Goal: Information Seeking & Learning: Find specific fact

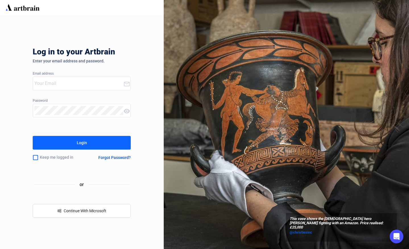
type input "[PERSON_NAME][EMAIL_ADDRESS][DOMAIN_NAME]"
click at [74, 144] on button "Login" at bounding box center [82, 143] width 98 height 14
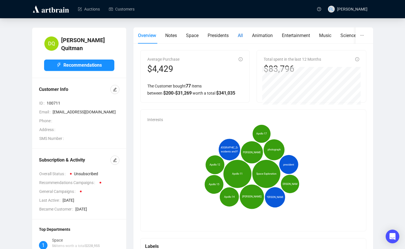
click at [243, 34] on span "All" at bounding box center [240, 35] width 5 height 5
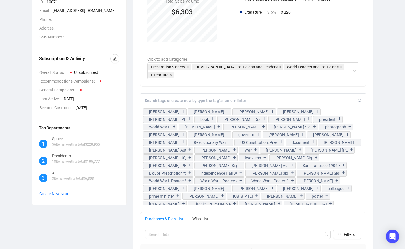
scroll to position [102, 0]
click at [157, 102] on div at bounding box center [253, 100] width 226 height 14
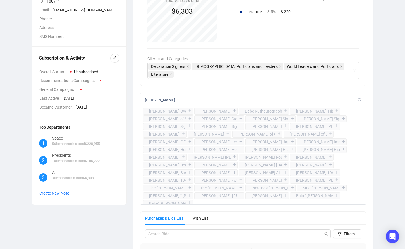
type input "[PERSON_NAME]"
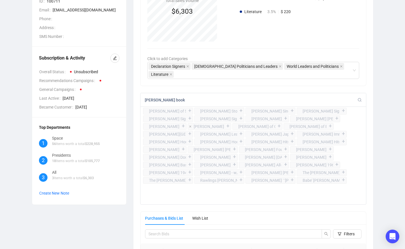
type input "[PERSON_NAME] book"
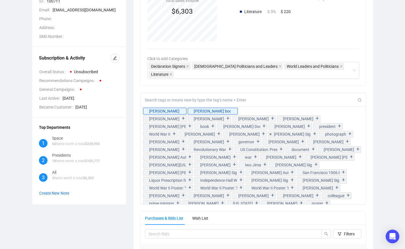
click at [227, 112] on div "[PERSON_NAME] [PERSON_NAME] book [PERSON_NAME] + [PERSON_NAME] + [PERSON_NAME] …" at bounding box center [253, 155] width 226 height 97
click at [153, 99] on input at bounding box center [251, 99] width 213 height 5
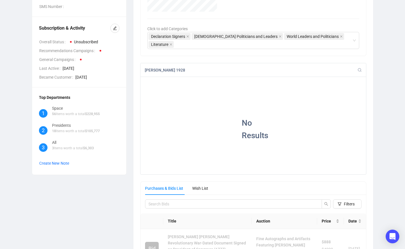
scroll to position [130, 0]
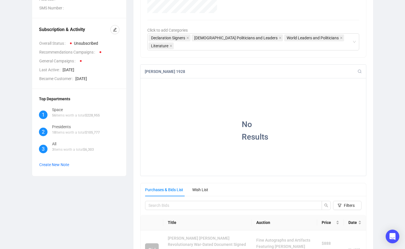
type input "[PERSON_NAME] 1928"
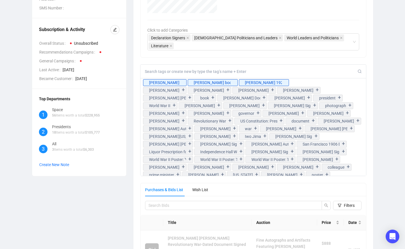
click at [158, 71] on input at bounding box center [251, 71] width 213 height 5
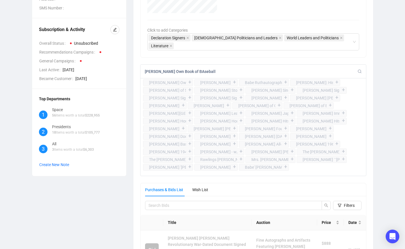
click at [199, 72] on input "[PERSON_NAME] Own Book of BAseball" at bounding box center [251, 71] width 213 height 5
type input "[PERSON_NAME] Own Book of Baseball"
click at [230, 75] on div "[PERSON_NAME] Own Book of Baseball" at bounding box center [253, 72] width 226 height 14
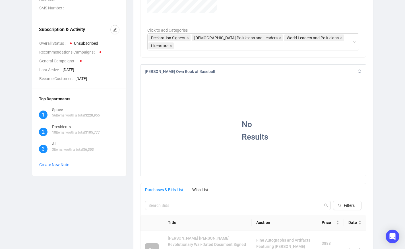
click at [239, 72] on input "[PERSON_NAME] Own Book of Baseball" at bounding box center [251, 71] width 213 height 5
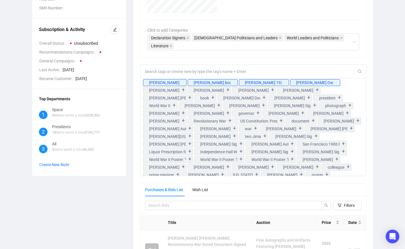
click at [203, 72] on input at bounding box center [251, 71] width 213 height 5
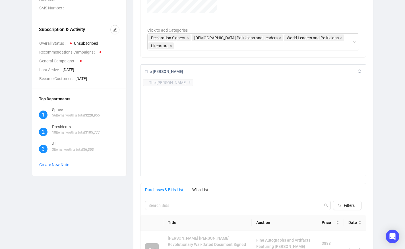
click at [157, 72] on input "The [PERSON_NAME]" at bounding box center [251, 71] width 213 height 5
click at [193, 73] on input "The [PERSON_NAME] Story" at bounding box center [251, 71] width 213 height 5
type input "The [PERSON_NAME] Story"
click at [171, 84] on div "The [PERSON_NAME] Story" at bounding box center [167, 82] width 37 height 6
click at [189, 83] on div "+" at bounding box center [190, 82] width 6 height 6
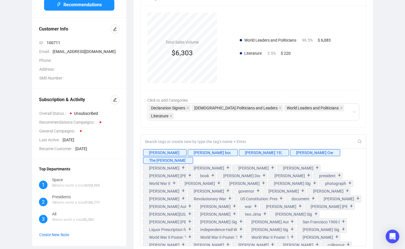
scroll to position [0, 0]
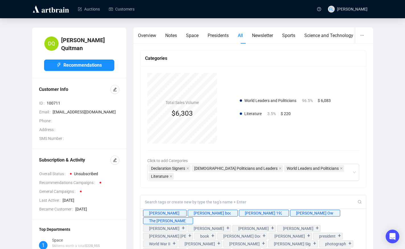
click at [333, 80] on div "Total Sales Volume $6,303 World Leaders and Politicians 96.5% $ 6,083 Literatur…" at bounding box center [253, 108] width 212 height 71
click at [295, 35] on span "Sports" at bounding box center [288, 35] width 13 height 5
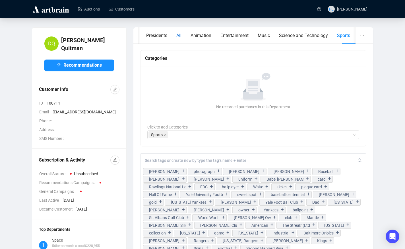
click at [181, 34] on span "All" at bounding box center [178, 35] width 5 height 5
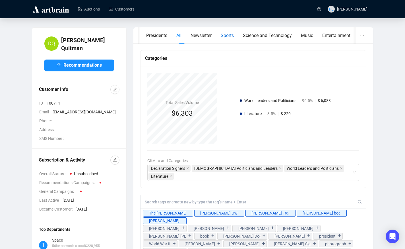
click at [230, 36] on span "Sports" at bounding box center [227, 35] width 13 height 5
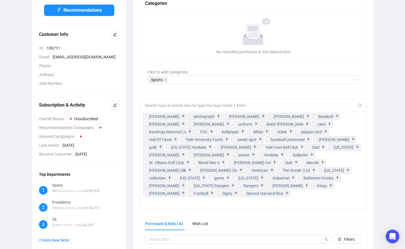
scroll to position [68, 0]
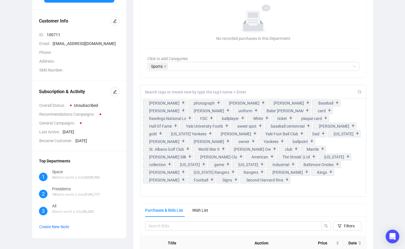
click at [162, 91] on input at bounding box center [251, 91] width 213 height 5
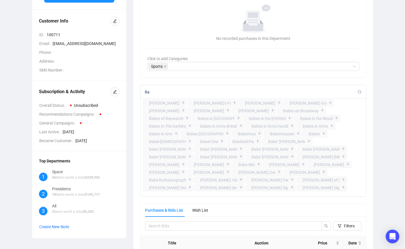
type input "B"
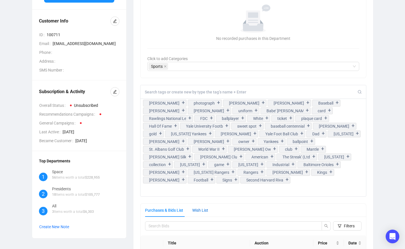
click at [205, 210] on div "Wish List" at bounding box center [200, 210] width 16 height 6
click at [165, 92] on input at bounding box center [251, 91] width 213 height 5
click at [234, 149] on div "[PERSON_NAME] Own Book of Baseball" at bounding box center [252, 148] width 37 height 6
click at [152, 92] on input at bounding box center [251, 91] width 213 height 5
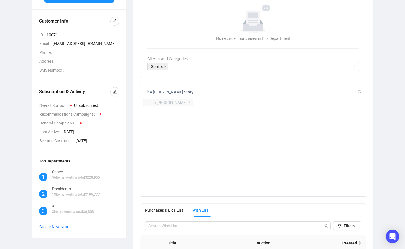
type input "The [PERSON_NAME] Story"
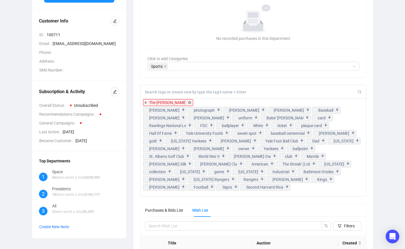
click at [189, 104] on icon at bounding box center [189, 102] width 5 height 5
click at [189, 103] on icon at bounding box center [189, 102] width 3 height 3
